Goal: Transaction & Acquisition: Purchase product/service

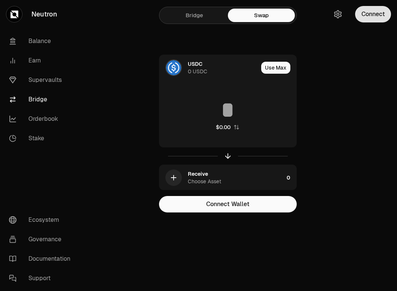
click at [365, 11] on button "Connect" at bounding box center [373, 14] width 36 height 16
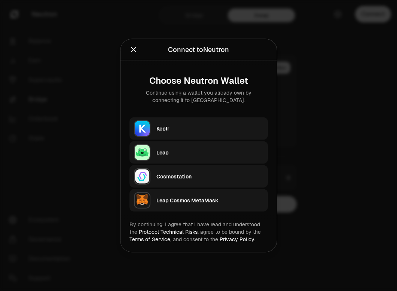
click at [182, 127] on div "Keplr" at bounding box center [210, 128] width 107 height 7
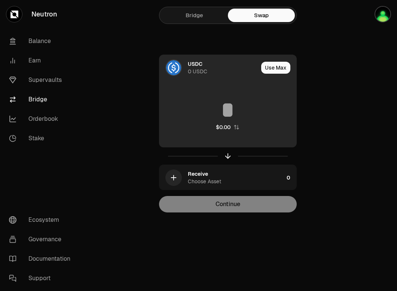
click at [173, 65] on img at bounding box center [173, 67] width 15 height 15
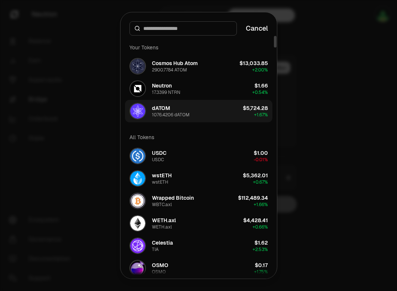
click at [169, 114] on div "1076.4206 dATOM" at bounding box center [171, 115] width 38 height 6
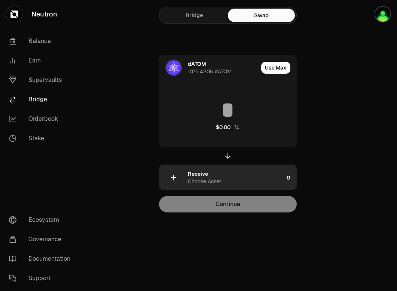
click at [174, 177] on icon "button" at bounding box center [174, 178] width 8 height 8
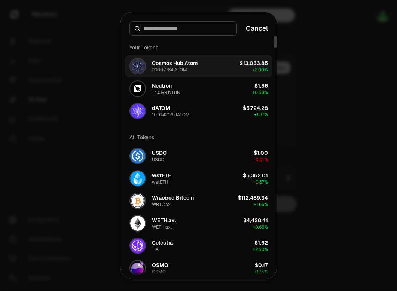
click at [175, 66] on div "Cosmos Hub Atom" at bounding box center [175, 63] width 46 height 7
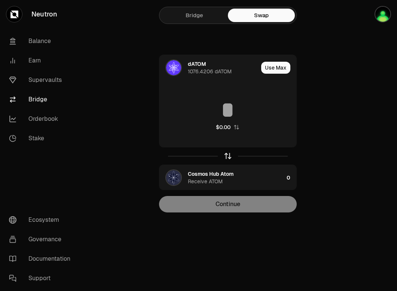
click at [228, 156] on icon "button" at bounding box center [228, 156] width 0 height 5
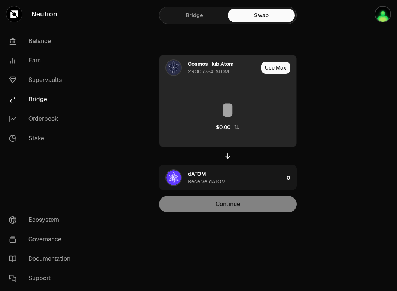
click at [232, 109] on input at bounding box center [228, 110] width 137 height 22
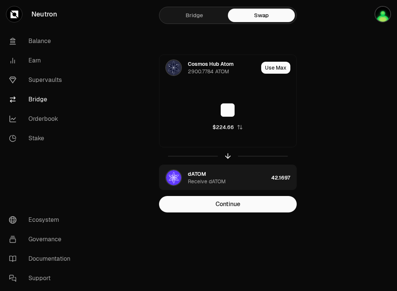
type input "**"
